Goal: Task Accomplishment & Management: Complete application form

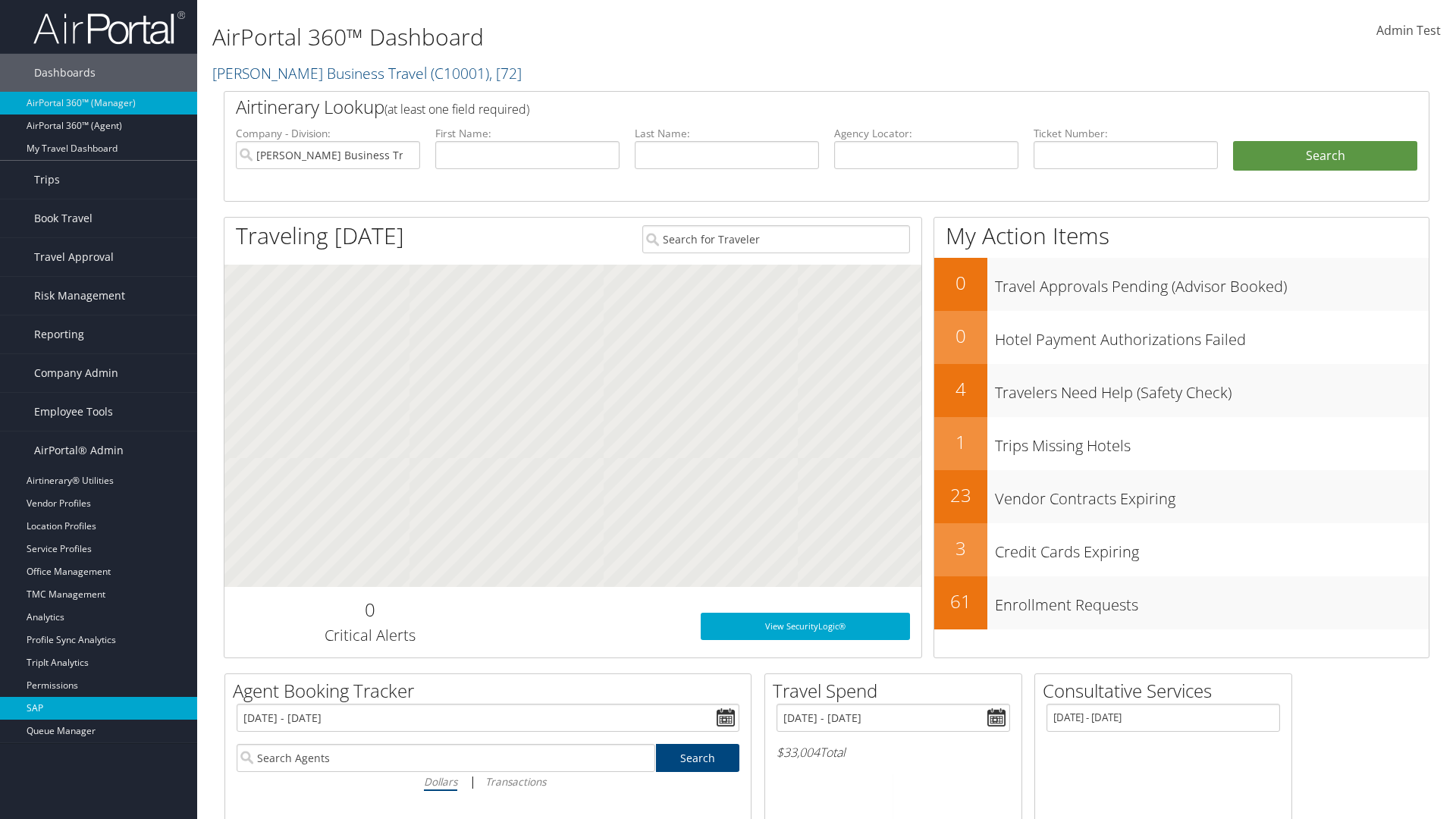
click at [98, 708] on link "SAP" at bounding box center [98, 708] width 197 height 23
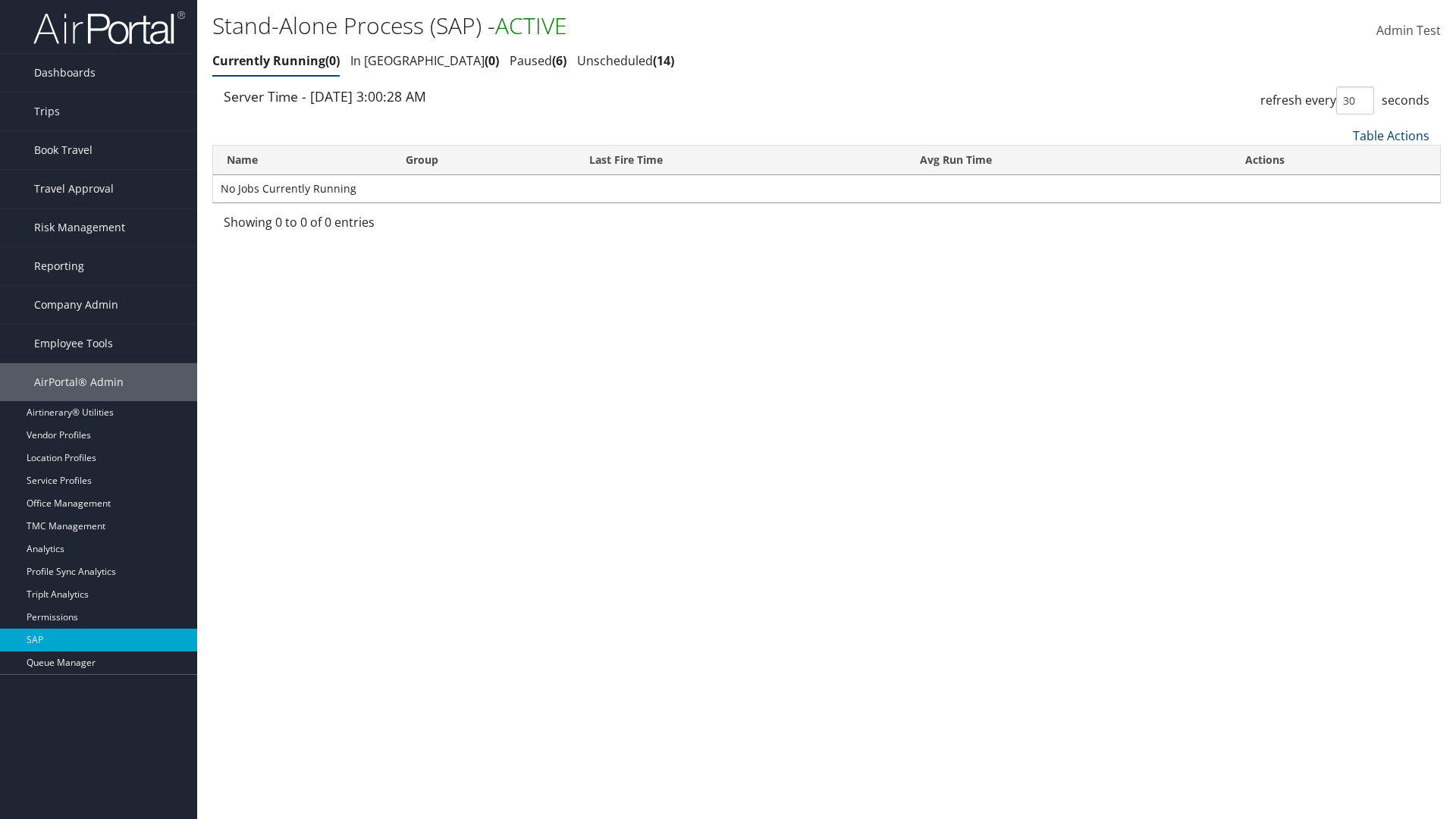
click at [1390, 135] on link "Table Actions" at bounding box center [1390, 136] width 76 height 17
click at [1340, 184] on link "New Record" at bounding box center [1340, 185] width 199 height 26
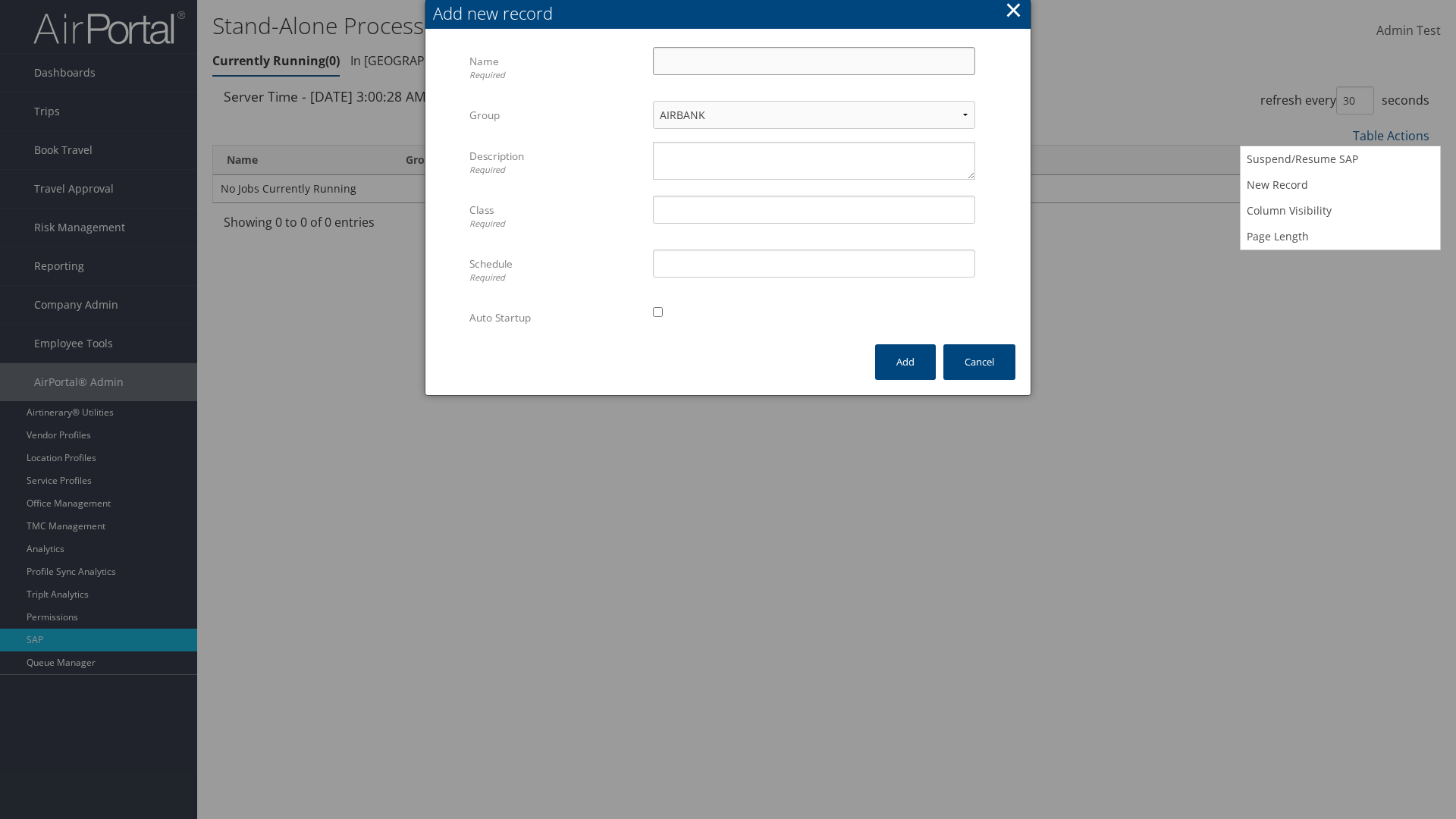
click at [814, 60] on input "Name Required" at bounding box center [814, 60] width 323 height 28
type input "ProfileImportJob"
click at [814, 160] on textarea "Description Required" at bounding box center [814, 160] width 323 height 38
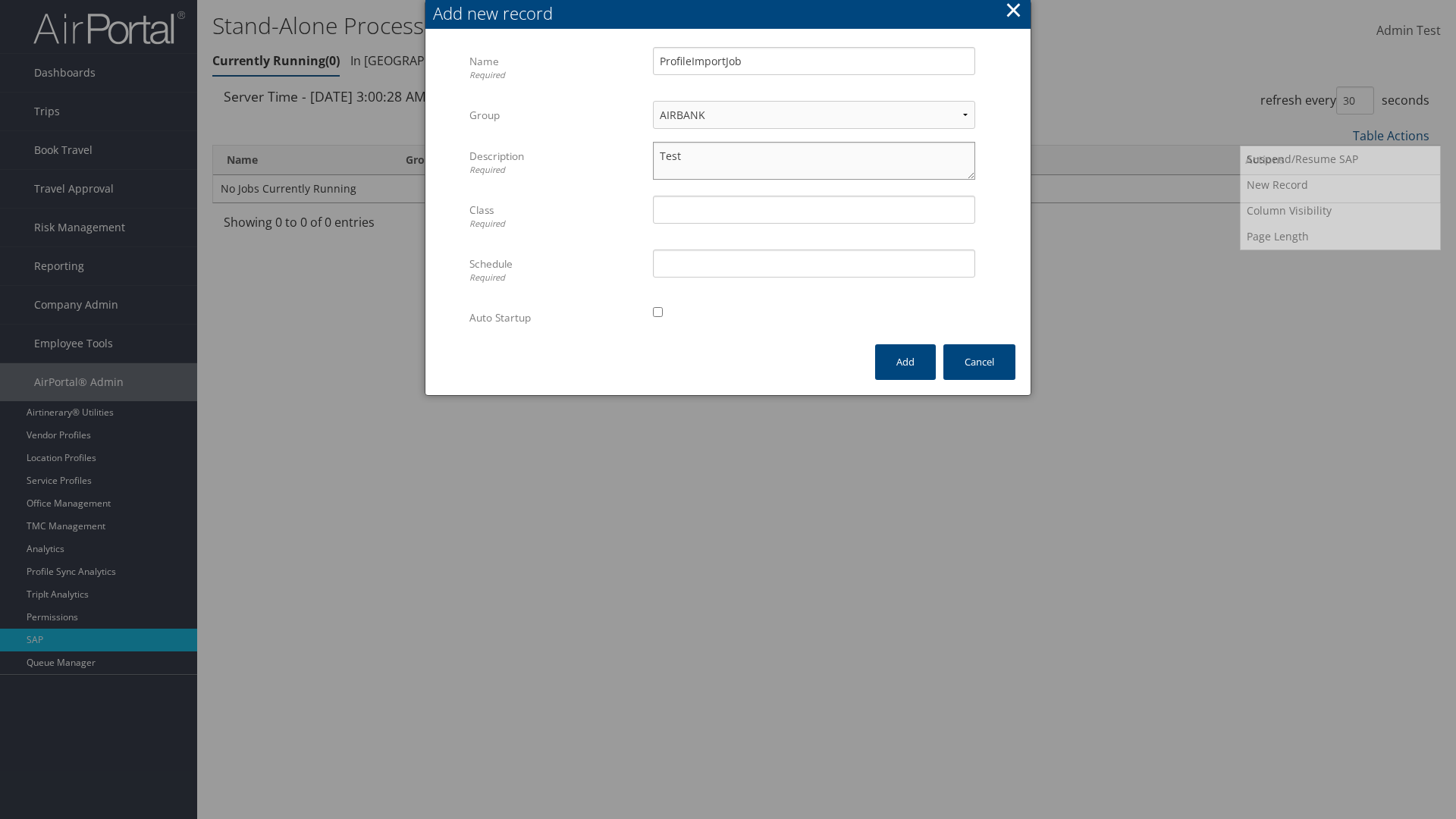
type textarea "Test"
click at [814, 209] on input "Class Required" at bounding box center [814, 209] width 323 height 28
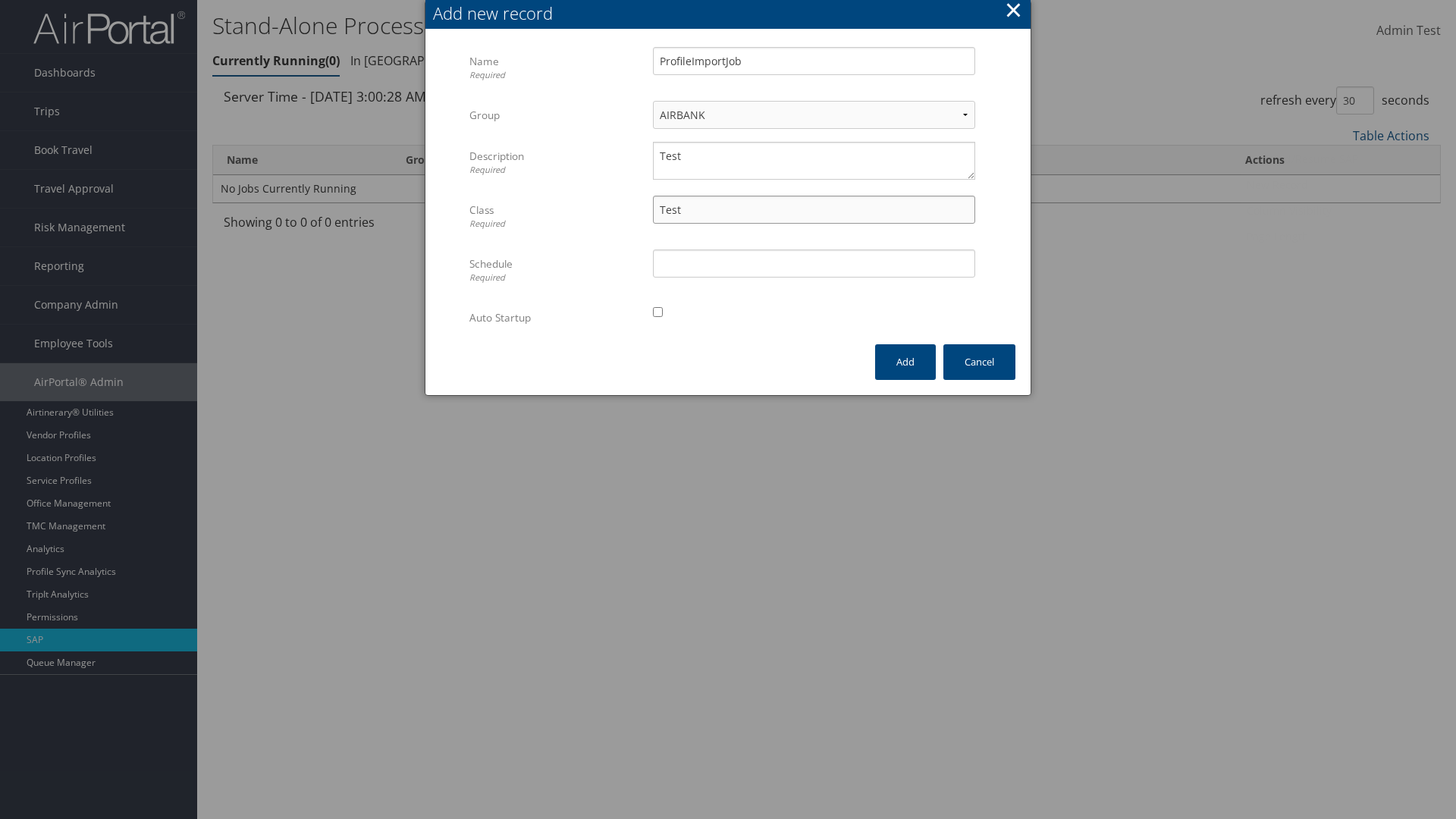
type input "Test"
click at [814, 263] on input "Schedule Required" at bounding box center [814, 263] width 323 height 28
type input "Test"
click at [658, 312] on input "checkbox" at bounding box center [658, 312] width 10 height 10
checkbox input "true"
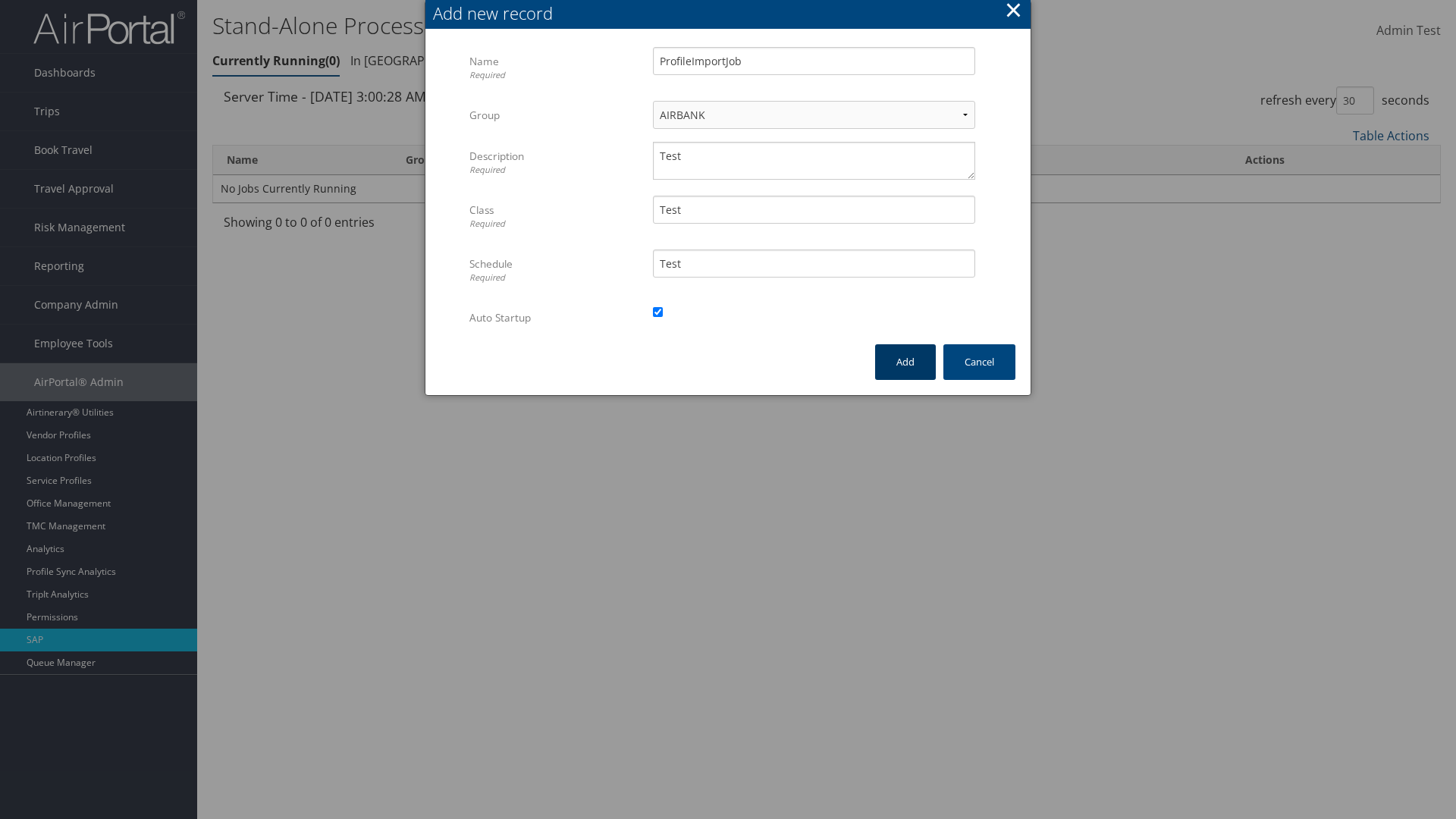
click at [906, 362] on button "Add" at bounding box center [906, 362] width 60 height 35
